Goal: Task Accomplishment & Management: Use online tool/utility

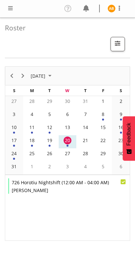
click at [5, 9] on div "Profile Log Out" at bounding box center [67, 9] width 135 height 18
click at [12, 11] on span at bounding box center [11, 8] width 8 height 8
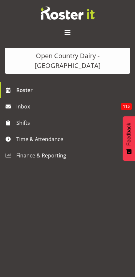
click at [22, 134] on span "Time & Attendance" at bounding box center [69, 139] width 106 height 10
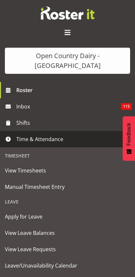
click at [13, 182] on span "Manual Timesheet Entry" at bounding box center [67, 187] width 125 height 10
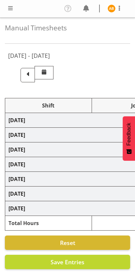
select select "78987"
select select "78954"
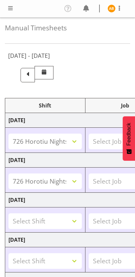
click at [35, 75] on span at bounding box center [28, 75] width 14 height 14
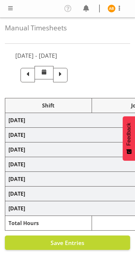
select select "78987"
select select "78954"
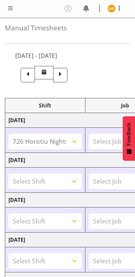
click at [65, 73] on span at bounding box center [60, 74] width 8 height 8
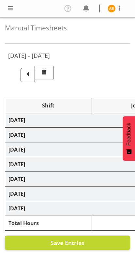
select select "78987"
select select "78954"
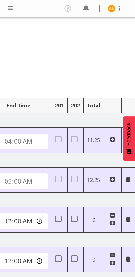
scroll to position [0, 327]
click at [122, 7] on span at bounding box center [120, 8] width 8 height 8
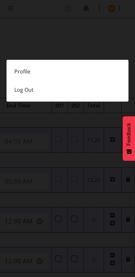
click at [21, 72] on link "Profile" at bounding box center [68, 71] width 122 height 18
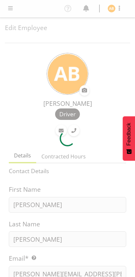
select select "TimelineWeek"
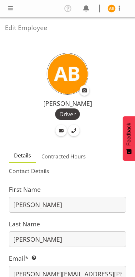
click at [50, 156] on span "Contracted Hours" at bounding box center [63, 156] width 44 height 8
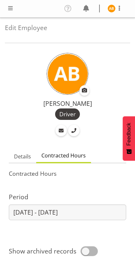
click at [14, 4] on nav "Profile Log Out" at bounding box center [68, 8] width 122 height 11
click at [7, 10] on span at bounding box center [11, 8] width 8 height 8
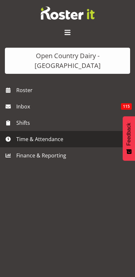
click at [21, 134] on span "Time & Attendance" at bounding box center [69, 139] width 106 height 10
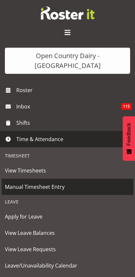
click at [9, 182] on span "Manual Timesheet Entry" at bounding box center [67, 187] width 125 height 10
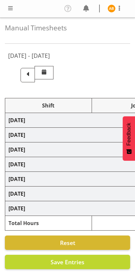
select select "78987"
select select "78954"
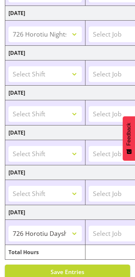
scroll to position [158, 0]
